Goal: Task Accomplishment & Management: Use online tool/utility

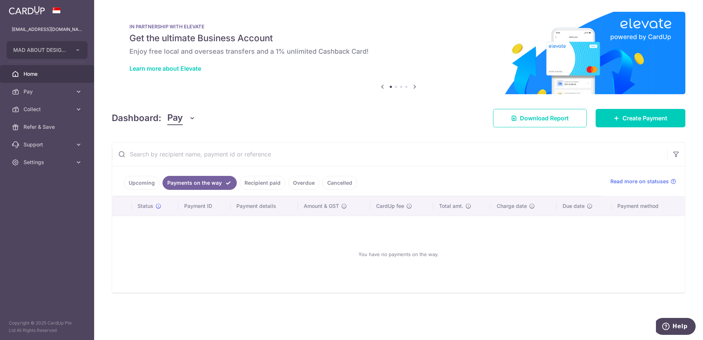
click at [268, 182] on link "Recipient paid" at bounding box center [263, 183] width 46 height 14
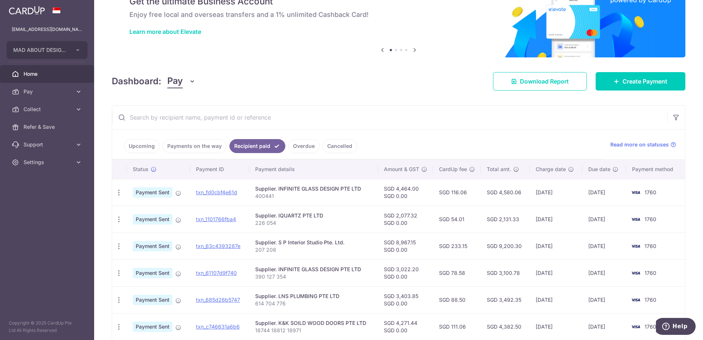
scroll to position [73, 0]
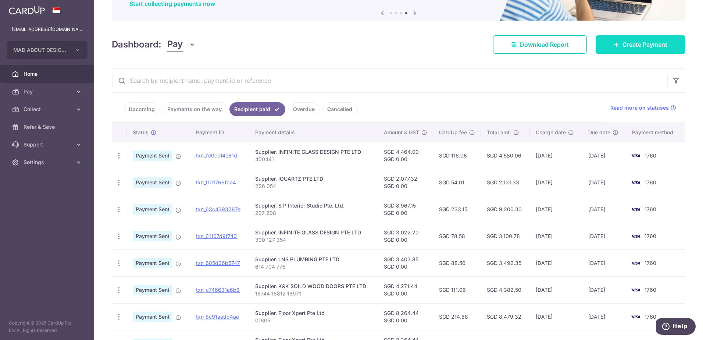
click at [628, 43] on span "Create Payment" at bounding box center [644, 44] width 45 height 9
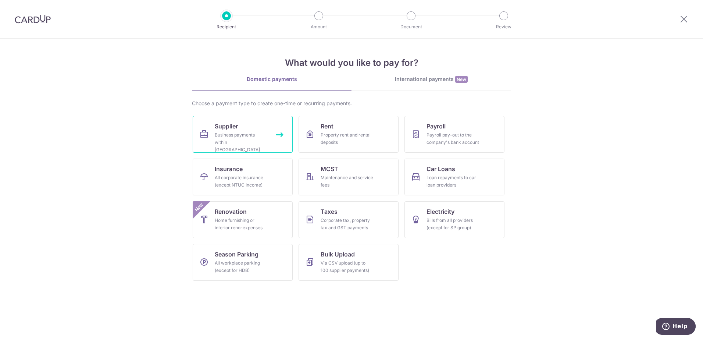
click at [237, 142] on div "Business payments within Singapore" at bounding box center [241, 142] width 53 height 22
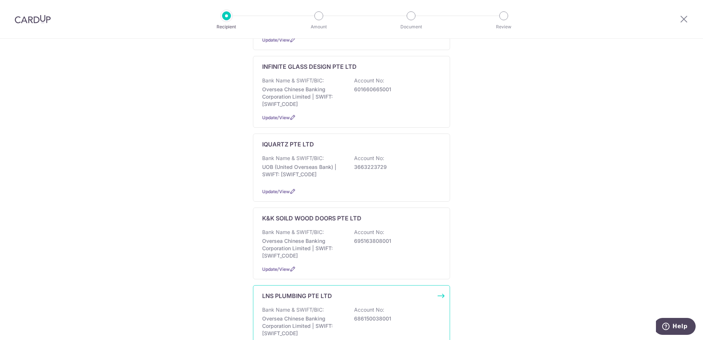
scroll to position [294, 0]
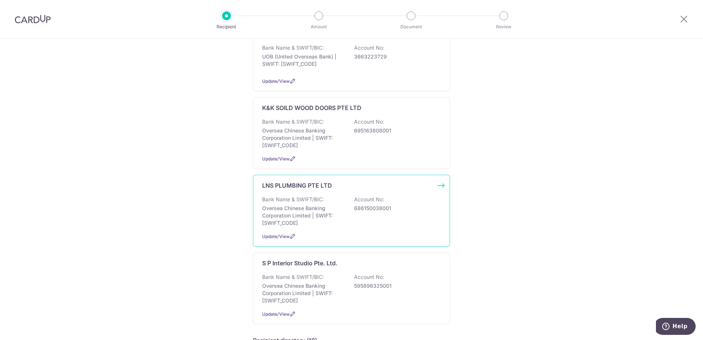
click at [304, 213] on p "Oversea Chinese Banking Corporation Limited | SWIFT: OCBCSGSGXXX" at bounding box center [303, 215] width 82 height 22
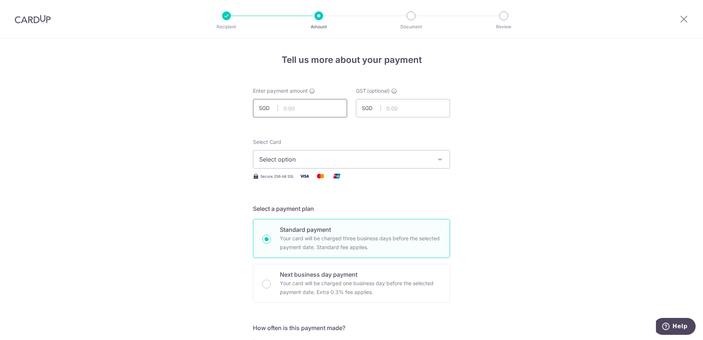
click at [303, 106] on input "text" at bounding box center [300, 108] width 94 height 18
type input "5,068.25"
click at [311, 160] on span "Select option" at bounding box center [344, 159] width 171 height 9
click at [305, 208] on span "**** 1760" at bounding box center [351, 211] width 184 height 9
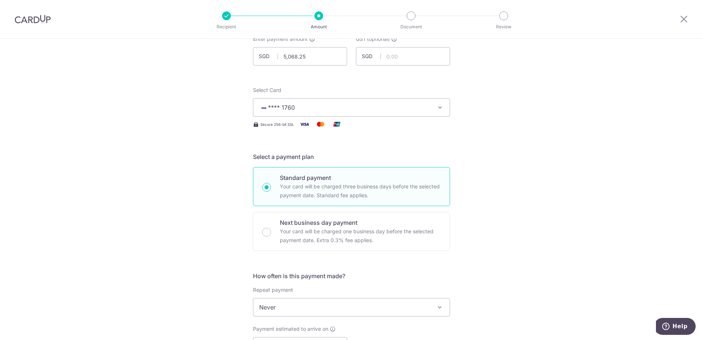
scroll to position [147, 0]
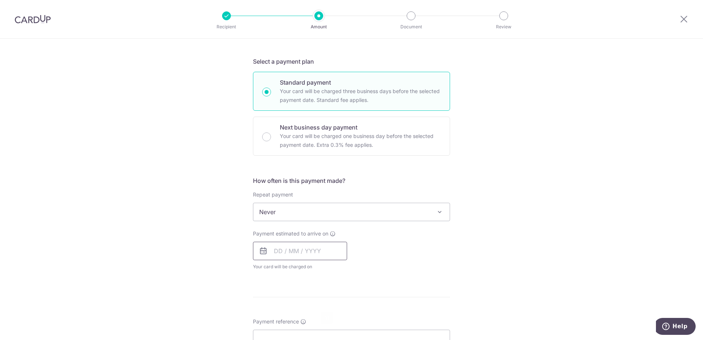
click at [282, 257] on input "text" at bounding box center [300, 250] width 94 height 18
click at [326, 316] on link "11" at bounding box center [327, 318] width 12 height 12
click at [0, 0] on div "Payment due and charge dates may be adjusted if it falls on weekends or public …" at bounding box center [0, 0] width 0 height 0
type input "[DATE]"
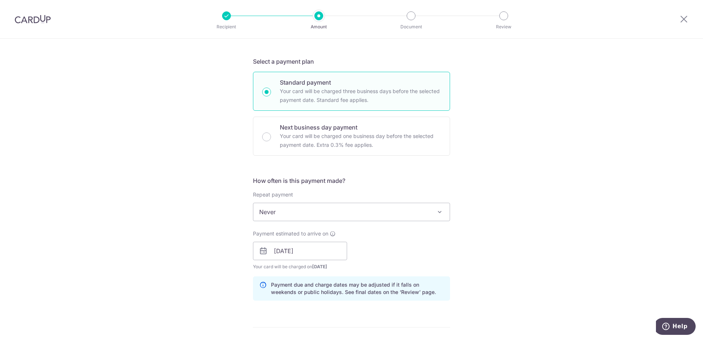
scroll to position [257, 0]
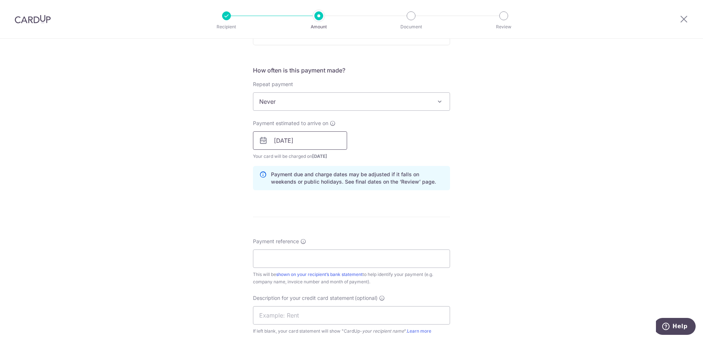
click at [293, 142] on input "[DATE]" at bounding box center [300, 140] width 94 height 18
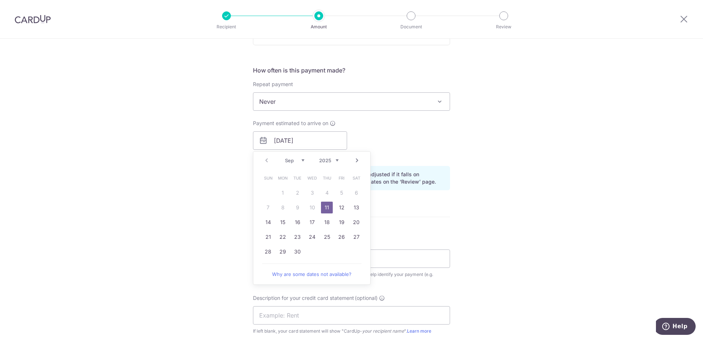
click at [327, 209] on link "11" at bounding box center [327, 207] width 12 height 12
click at [450, 213] on div "Tell us more about your payment Enter payment amount SGD 5,068.25 5068.25 GST (…" at bounding box center [351, 153] width 703 height 744
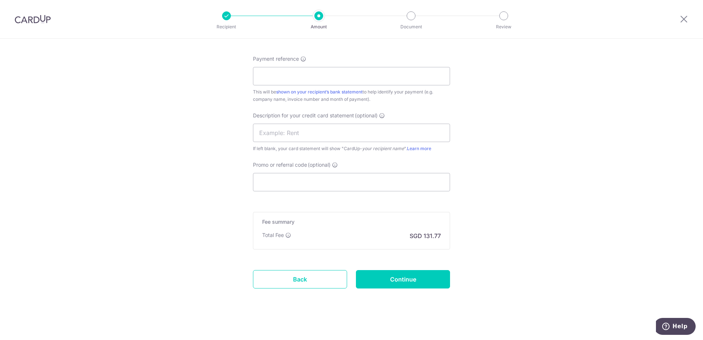
scroll to position [441, 0]
drag, startPoint x: 285, startPoint y: 73, endPoint x: 279, endPoint y: 74, distance: 6.0
click at [285, 73] on input "Payment reference" at bounding box center [351, 74] width 197 height 18
click at [265, 177] on input "Promo or referral code (optional)" at bounding box center [351, 180] width 197 height 18
click at [273, 69] on input "Payment reference" at bounding box center [351, 74] width 197 height 18
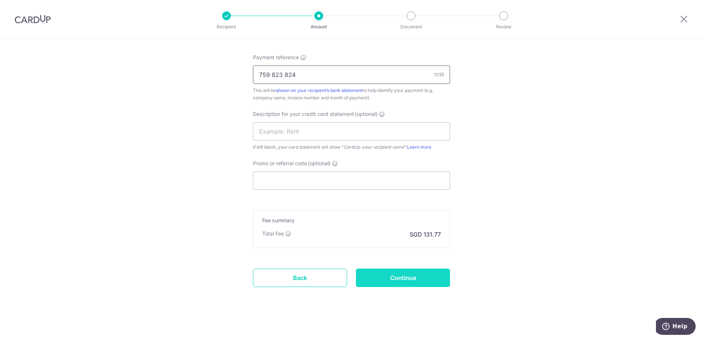
type input "759 823 824"
click at [422, 281] on input "Continue" at bounding box center [403, 277] width 94 height 18
type input "Create Schedule"
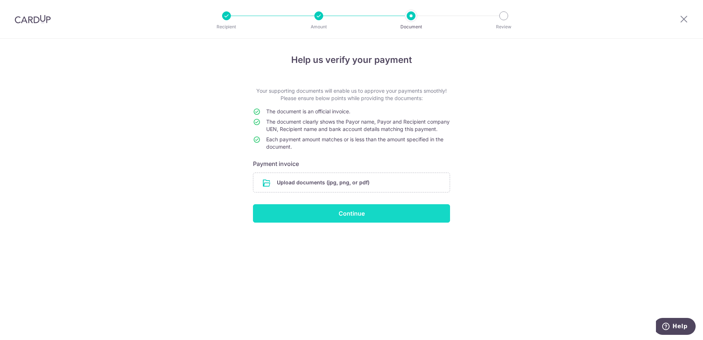
click at [365, 222] on input "Continue" at bounding box center [351, 213] width 197 height 18
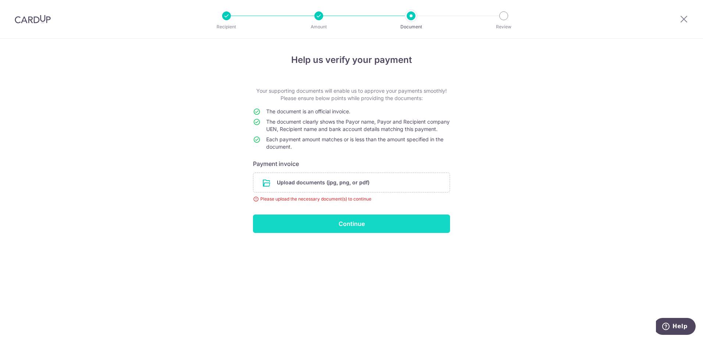
click at [349, 231] on input "Continue" at bounding box center [351, 223] width 197 height 18
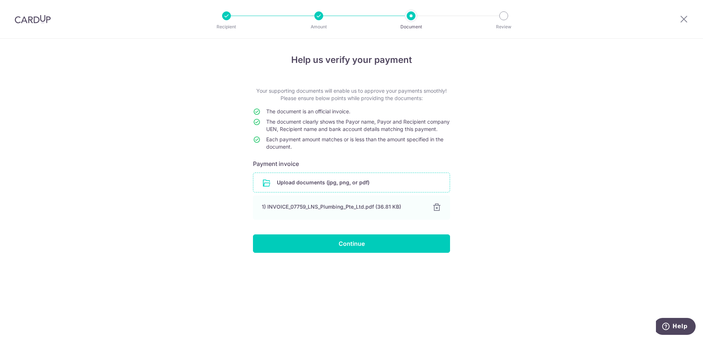
click at [352, 192] on input "file" at bounding box center [351, 182] width 196 height 19
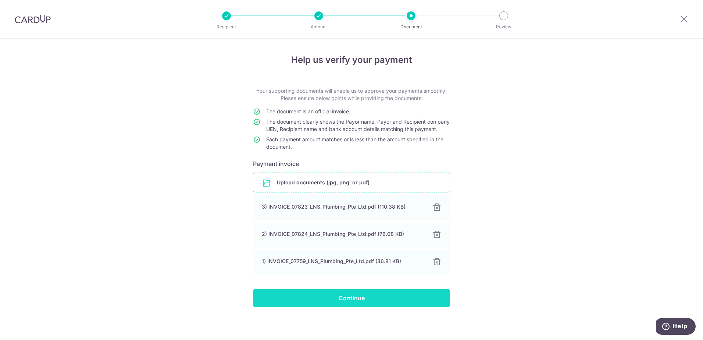
click at [359, 307] on input "Continue" at bounding box center [351, 297] width 197 height 18
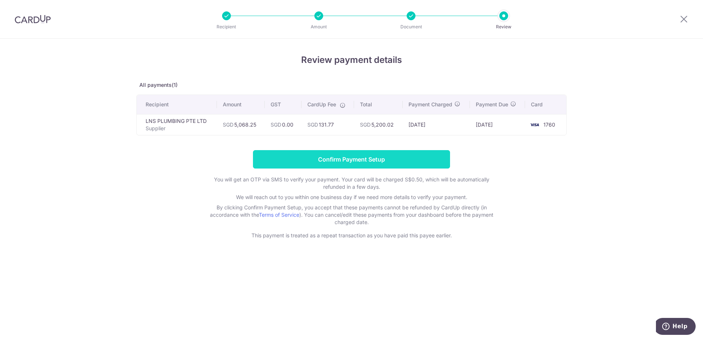
click at [411, 158] on input "Confirm Payment Setup" at bounding box center [351, 159] width 197 height 18
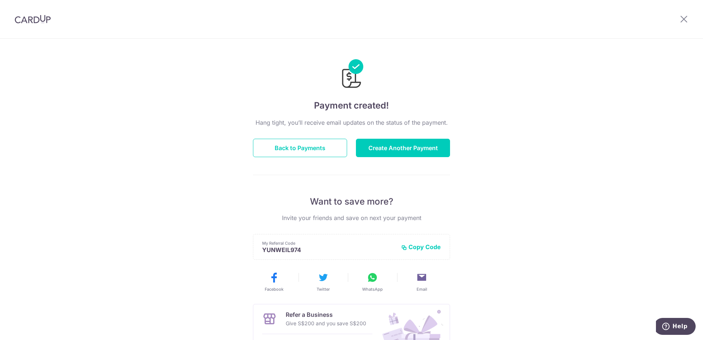
click at [546, 108] on div "Payment created! Hang tight, you’ll receive email updates on the status of the …" at bounding box center [351, 235] width 703 height 392
click at [577, 184] on div "Payment created! Hang tight, you’ll receive email updates on the status of the …" at bounding box center [351, 235] width 703 height 392
click at [682, 18] on icon at bounding box center [683, 18] width 9 height 9
